Goal: Task Accomplishment & Management: Manage account settings

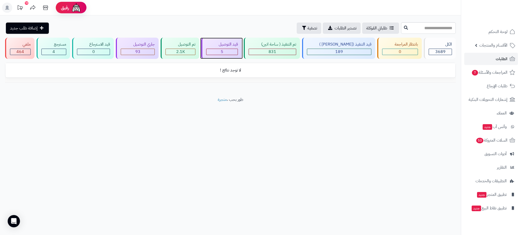
click at [237, 52] on div "5" at bounding box center [221, 52] width 31 height 6
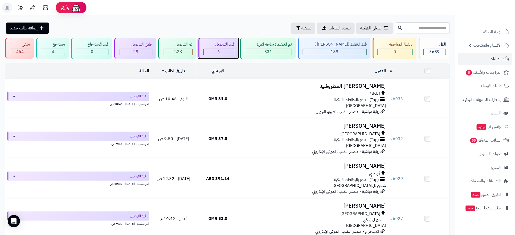
click at [222, 52] on div "6" at bounding box center [218, 52] width 31 height 6
click at [397, 51] on div "0" at bounding box center [394, 52] width 35 height 6
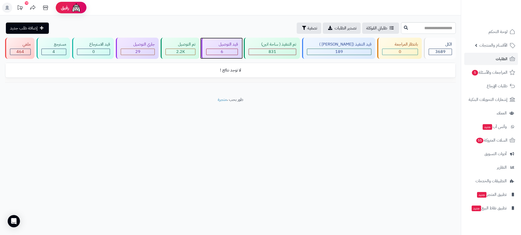
click at [238, 46] on div "قيد التوصيل" at bounding box center [222, 44] width 32 height 6
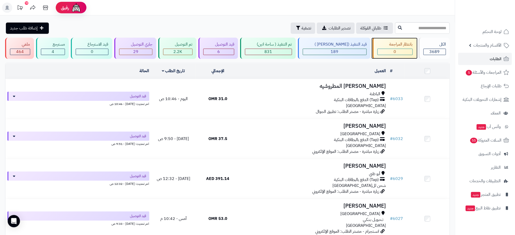
click at [403, 51] on div "0" at bounding box center [394, 52] width 35 height 6
